Goal: Transaction & Acquisition: Purchase product/service

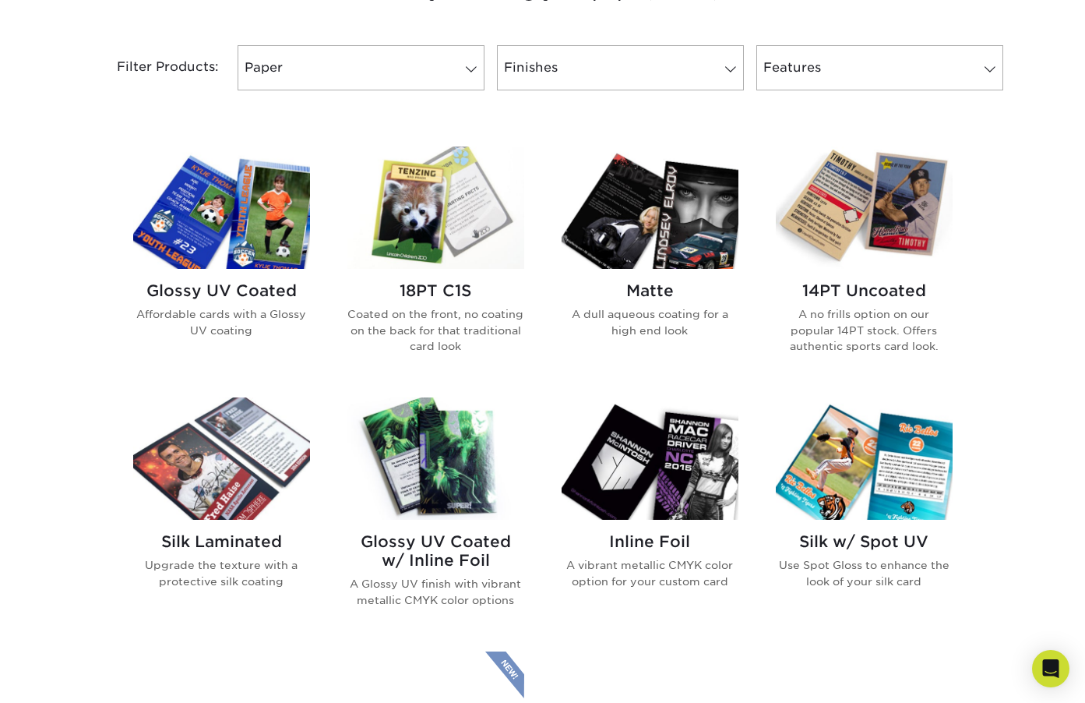
scroll to position [765, 0]
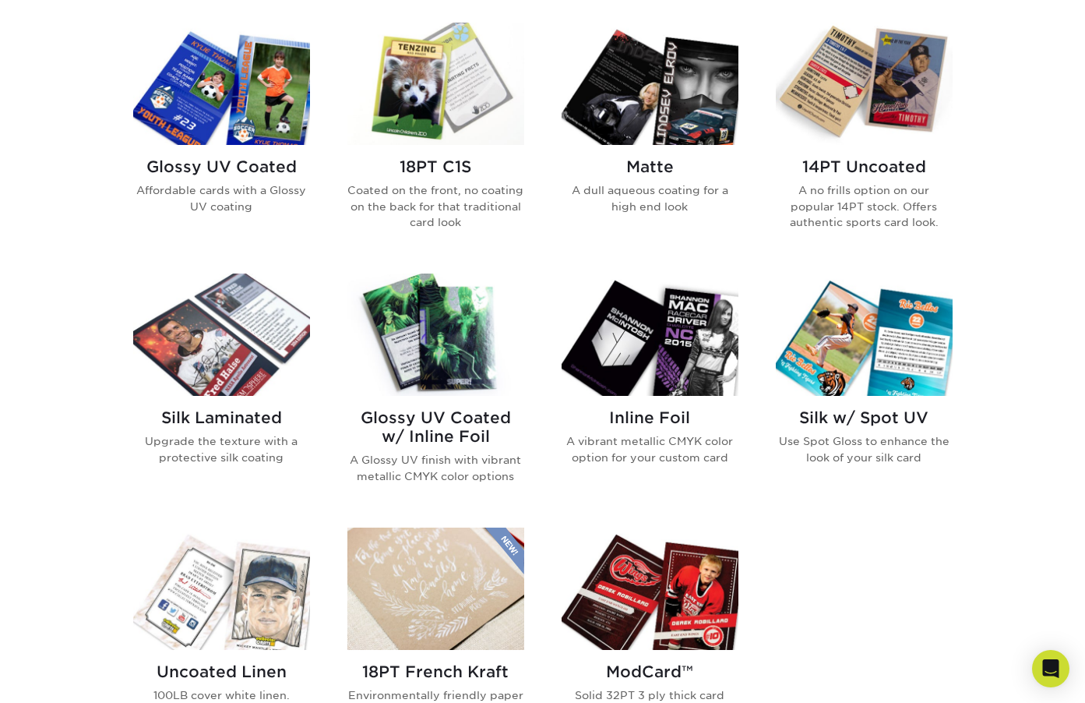
click at [908, 451] on p "Use Spot Gloss to enhance the look of your silk card" at bounding box center [864, 449] width 177 height 32
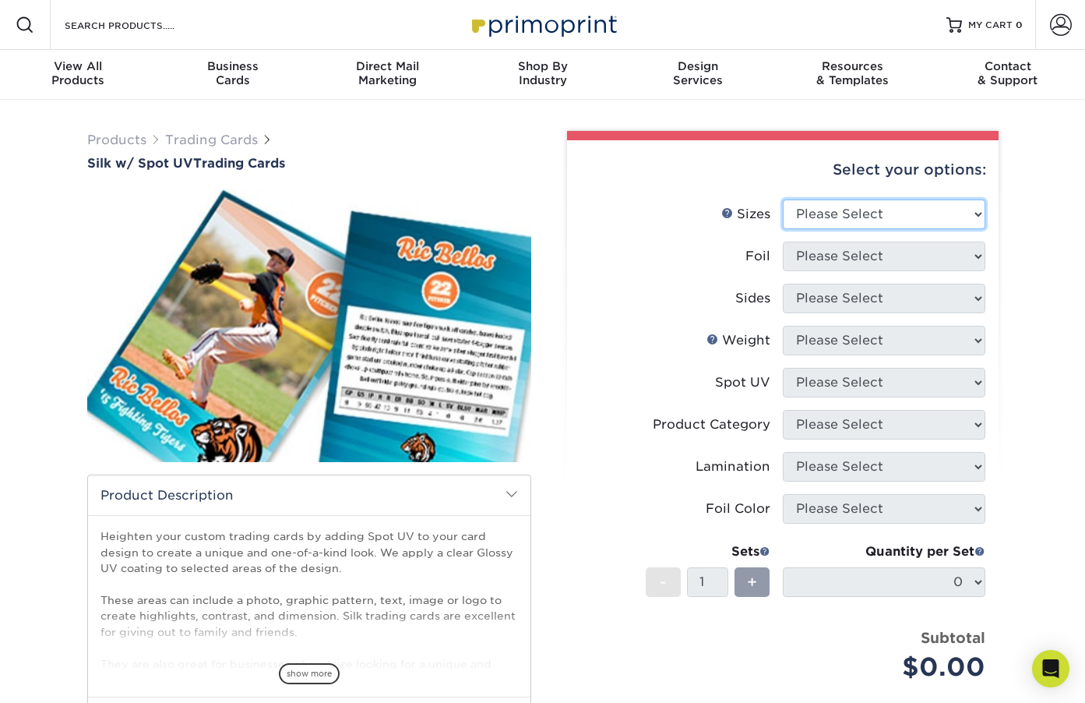
click at [867, 209] on select "Please Select 2.5" x 3.5"" at bounding box center [884, 214] width 203 height 30
select select "2.50x3.50"
click at [783, 199] on select "Please Select 2.5" x 3.5"" at bounding box center [884, 214] width 203 height 30
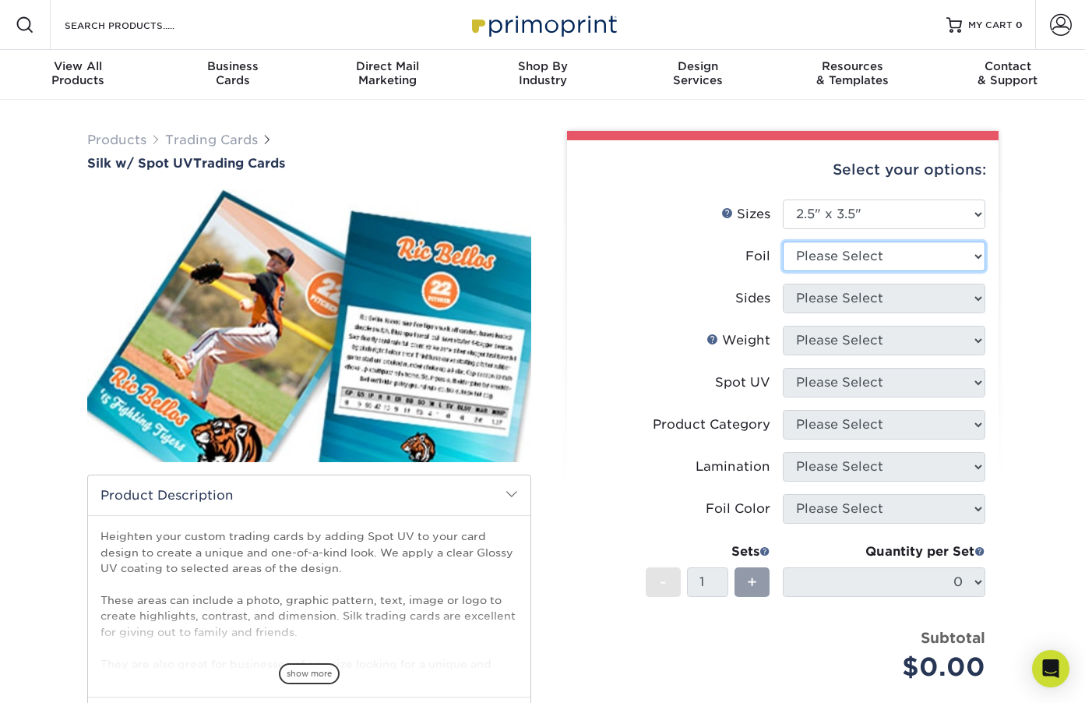
click at [909, 252] on select "Please Select No Yes" at bounding box center [884, 257] width 203 height 30
select select "1"
click at [783, 242] on select "Please Select No Yes" at bounding box center [884, 257] width 203 height 30
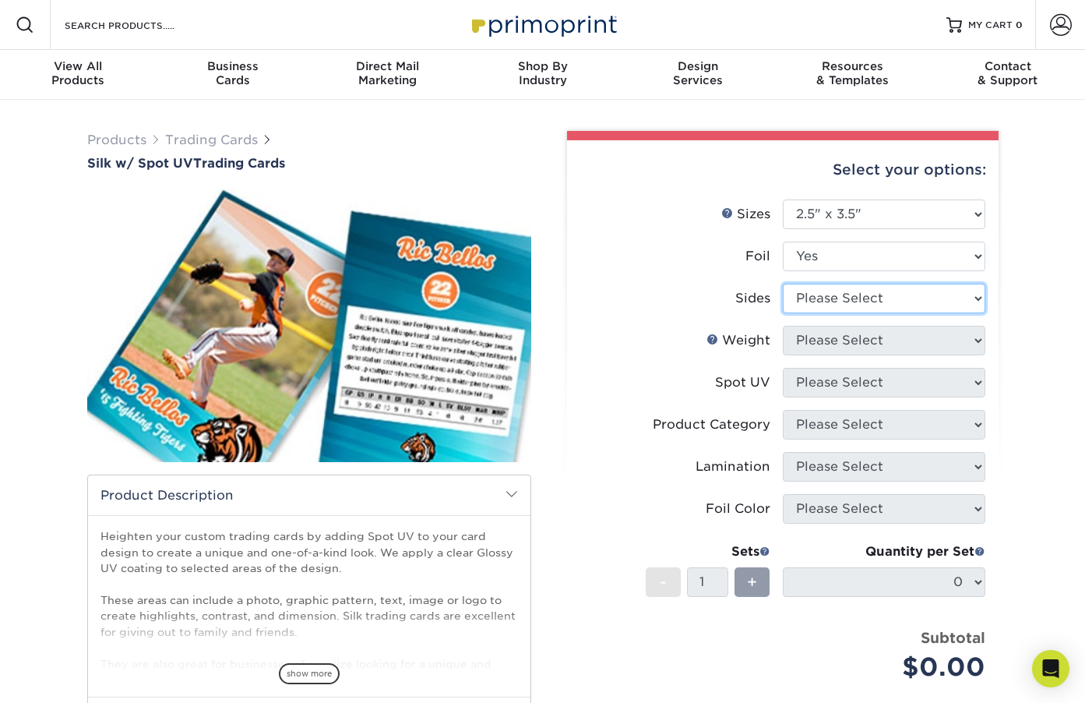
click at [912, 301] on select "Please Select Print Both Sides - Foil Both Sides Print Both Sides - Foil Front …" at bounding box center [884, 299] width 203 height 30
select select "34527644-b4fd-4ffb-9092-1318eefcd9d9"
click at [783, 284] on select "Please Select Print Both Sides - Foil Both Sides Print Both Sides - Foil Front …" at bounding box center [884, 299] width 203 height 30
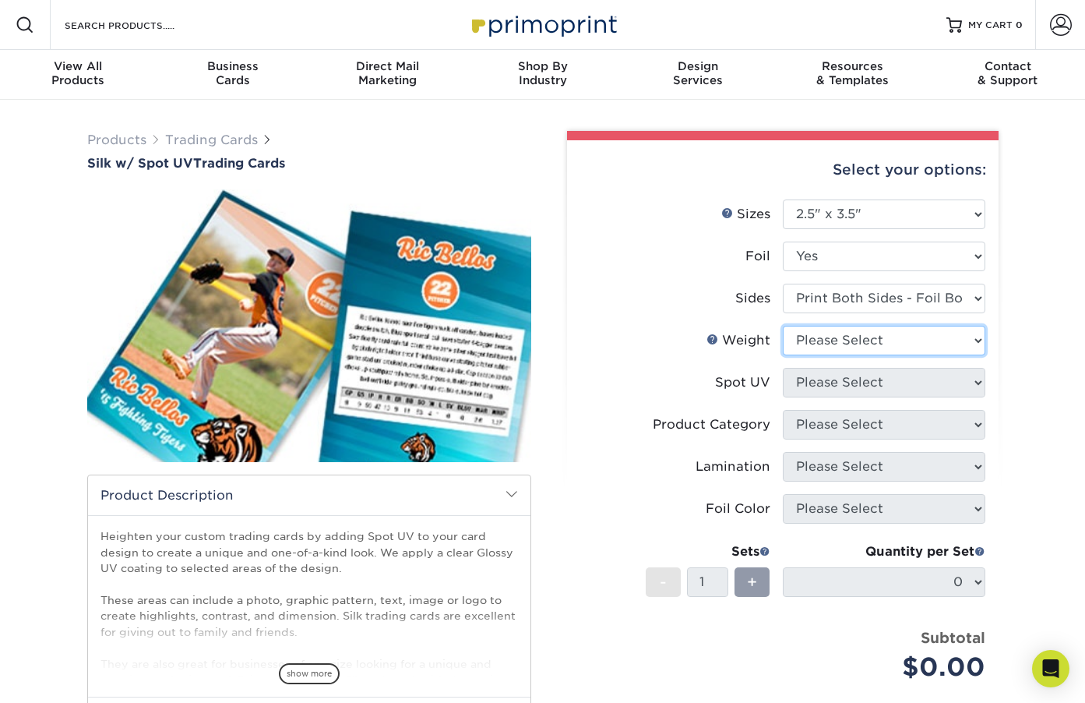
click at [893, 340] on select "Please Select 16PT" at bounding box center [884, 341] width 203 height 30
select select "16PT"
click at [783, 326] on select "Please Select 16PT" at bounding box center [884, 341] width 203 height 30
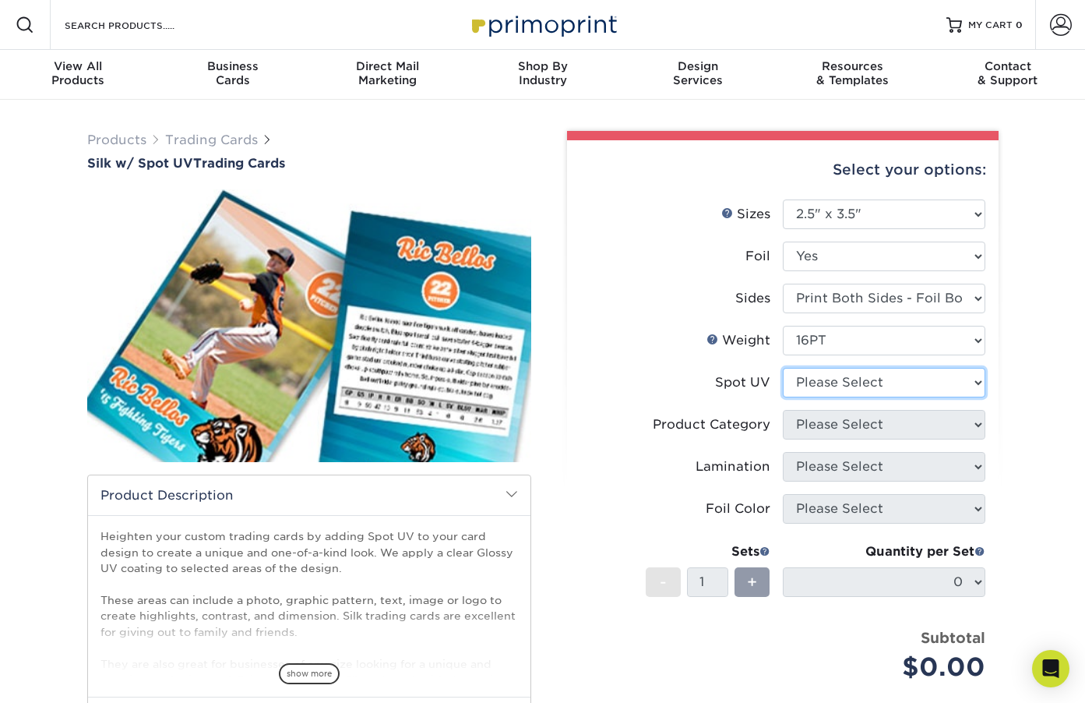
click at [856, 378] on select "Please Select Front and Back (Both Sides) Front Only Back Only" at bounding box center [884, 383] width 203 height 30
select select "0"
click at [783, 368] on select "Please Select Front and Back (Both Sides) Front Only Back Only" at bounding box center [884, 383] width 203 height 30
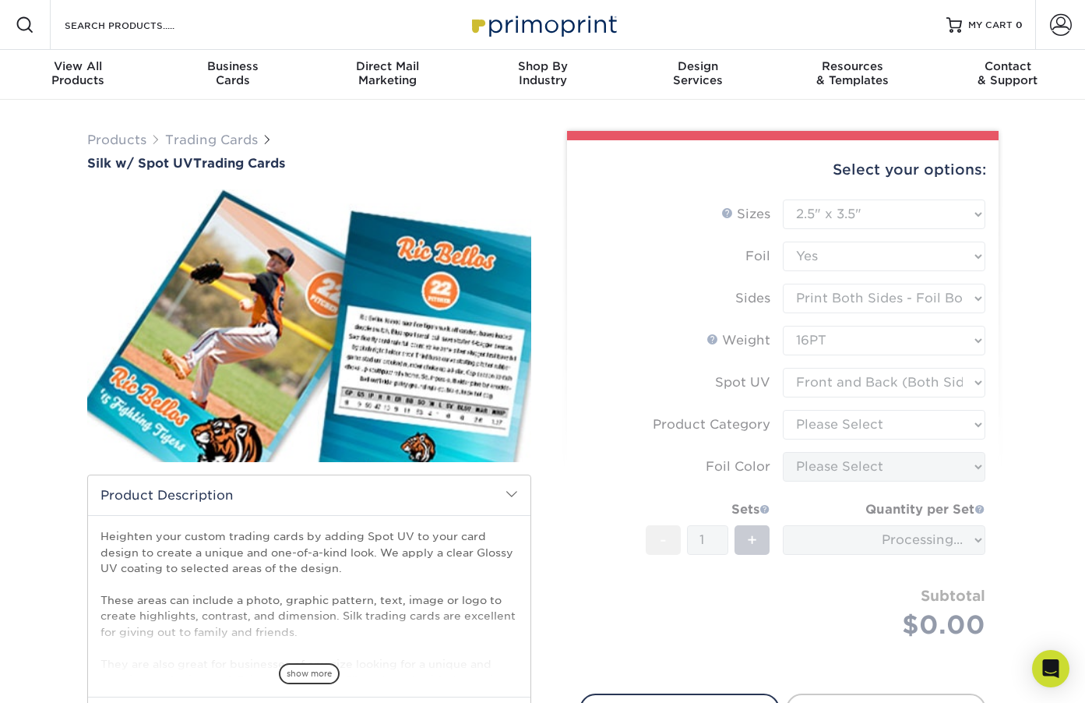
click at [841, 424] on form "Sizes Help Sizes Please Select 2.5" x 3.5" Foil Please Select No Yes -" at bounding box center [783, 437] width 407 height 476
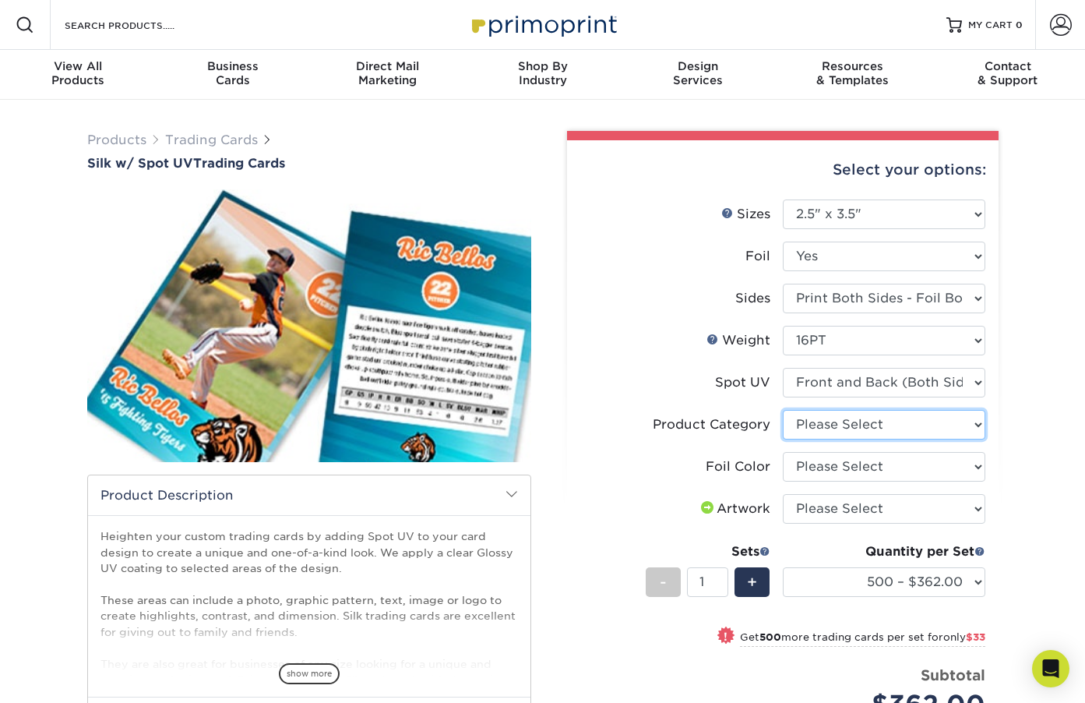
click at [859, 433] on select "Please Select Trading Cards" at bounding box center [884, 425] width 203 height 30
click at [852, 440] on li "Product Category Please Select Trading Cards" at bounding box center [783, 431] width 405 height 42
click at [848, 436] on select "Please Select Trading Cards" at bounding box center [884, 425] width 203 height 30
select select "c2f9bce9-36c2-409d-b101-c29d9d031e18"
click at [783, 410] on select "Please Select Trading Cards" at bounding box center [884, 425] width 203 height 30
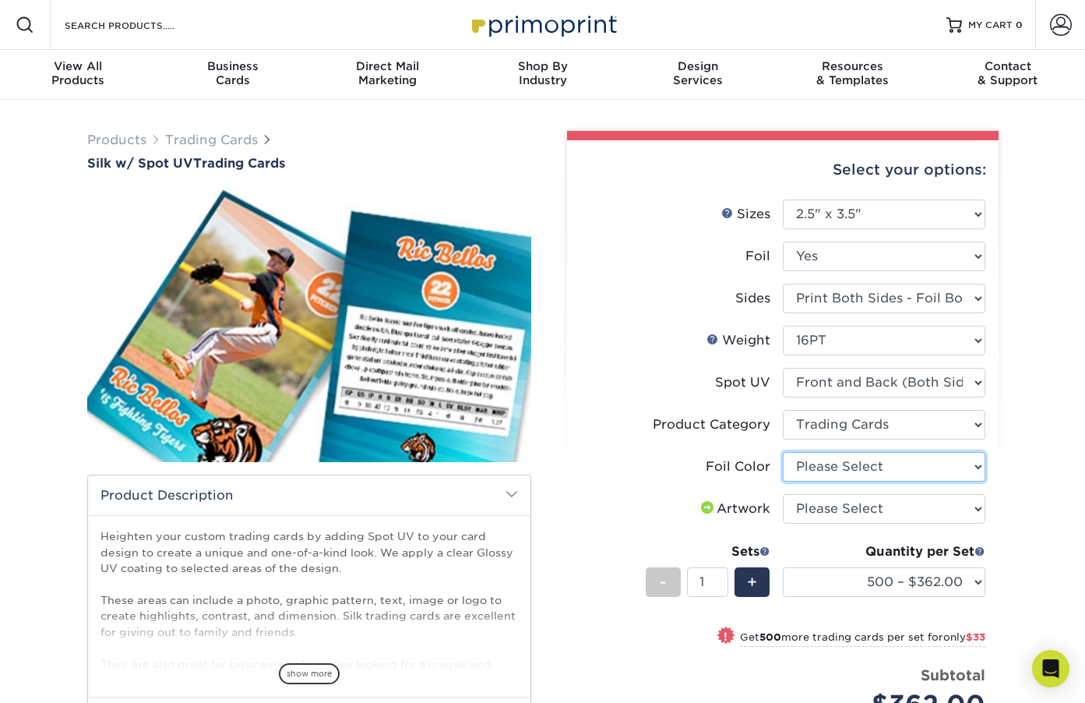
click at [871, 466] on select "Please Select Silver Foil Black Foil Blue Foil Copper Foil Gold Foil Red Foil R…" at bounding box center [884, 467] width 203 height 30
select select "a834dd52-fe06-4ed6-9a86-5bd3c2d02515"
click at [783, 452] on select "Please Select Silver Foil Black Foil Blue Foil Copper Foil Gold Foil Red Foil R…" at bounding box center [884, 467] width 203 height 30
click at [889, 514] on select "Please Select I will upload files I need a design - $100" at bounding box center [884, 509] width 203 height 30
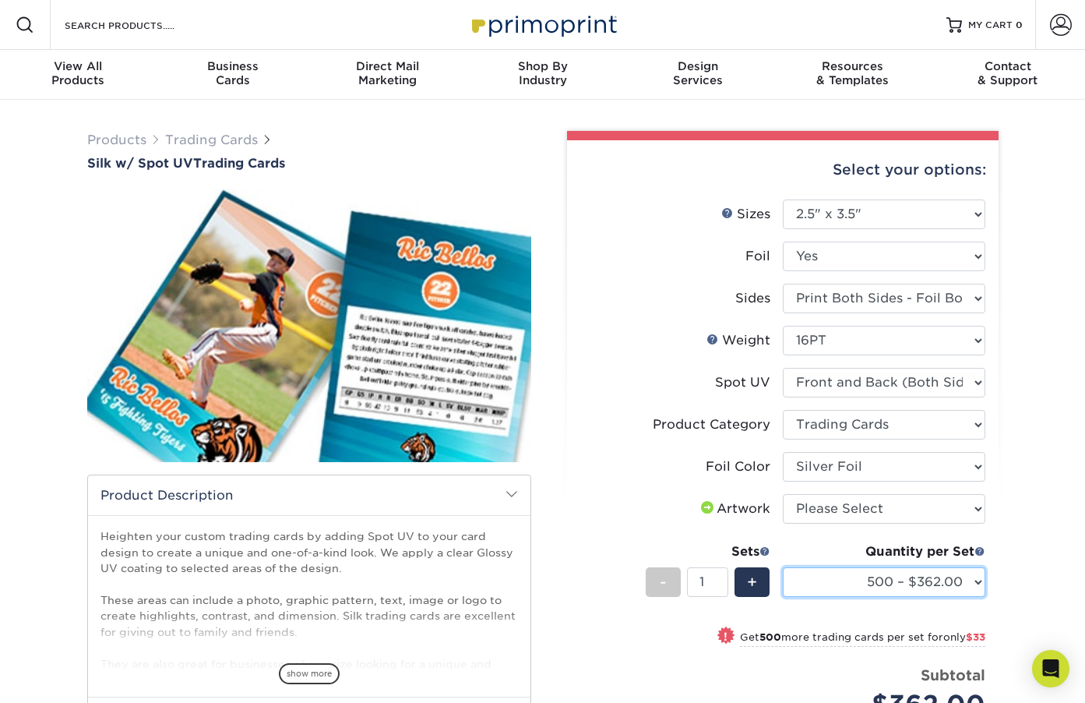
click at [898, 591] on select "500 – $362.00 1000 – $395.00 2500 – $937.00 5000 – $1640.00" at bounding box center [884, 582] width 203 height 30
